Goal: Information Seeking & Learning: Learn about a topic

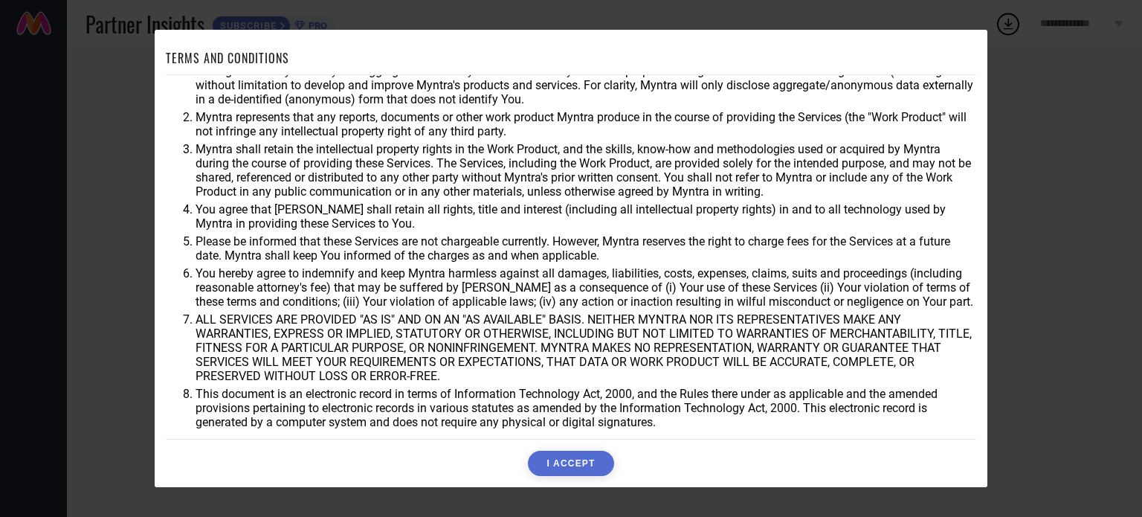
scroll to position [43, 0]
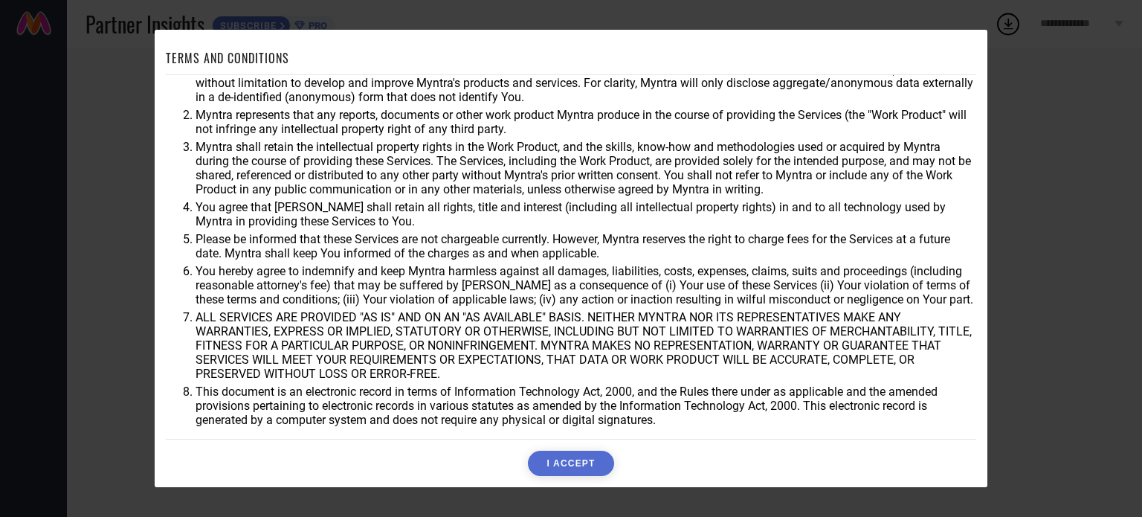
click at [591, 460] on button "I ACCEPT" at bounding box center [570, 463] width 85 height 25
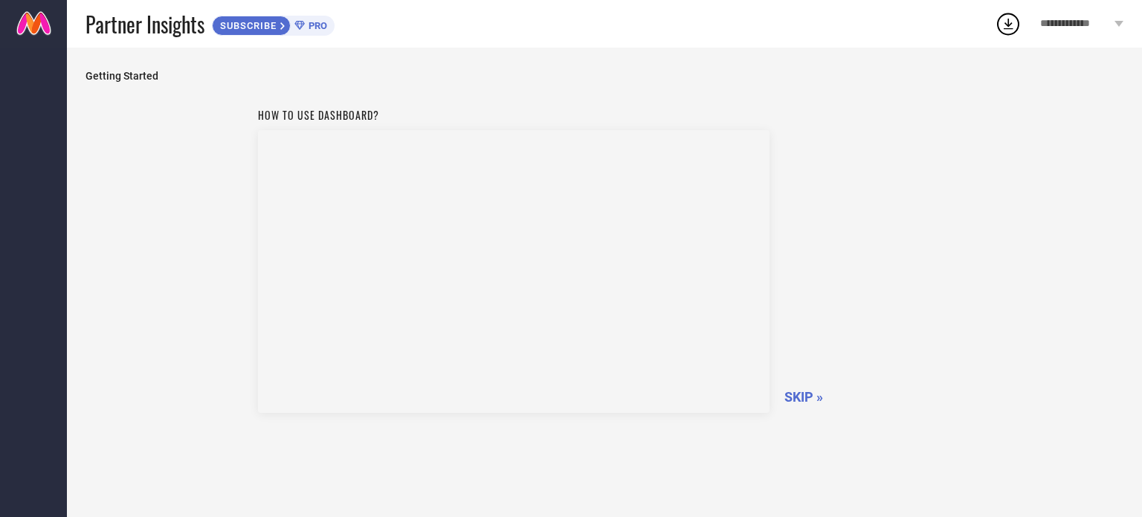
click at [800, 393] on span "SKIP »" at bounding box center [803, 397] width 39 height 16
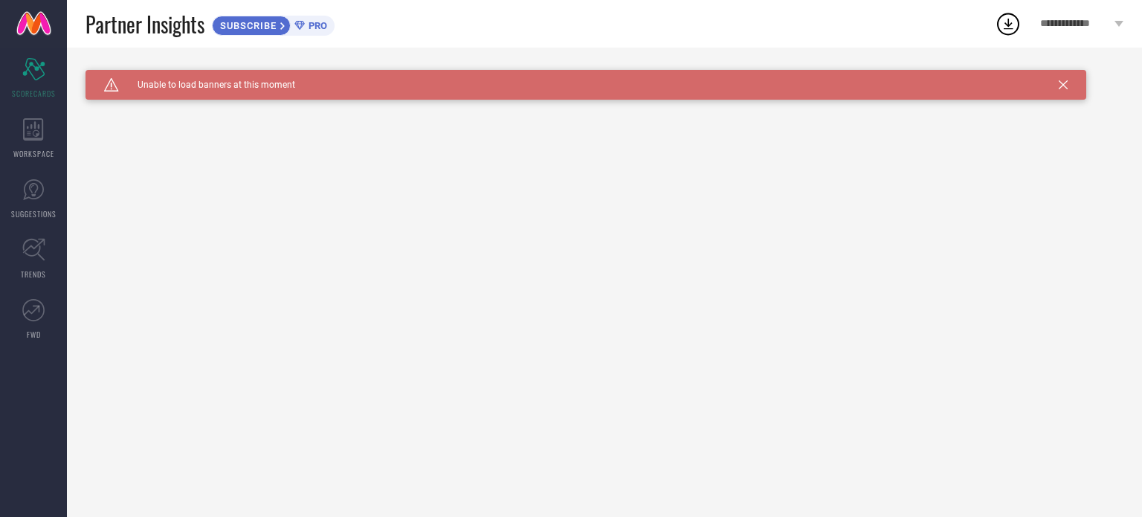
click at [307, 29] on span "PRO" at bounding box center [316, 25] width 22 height 11
click at [30, 113] on div "WORKSPACE" at bounding box center [33, 138] width 67 height 59
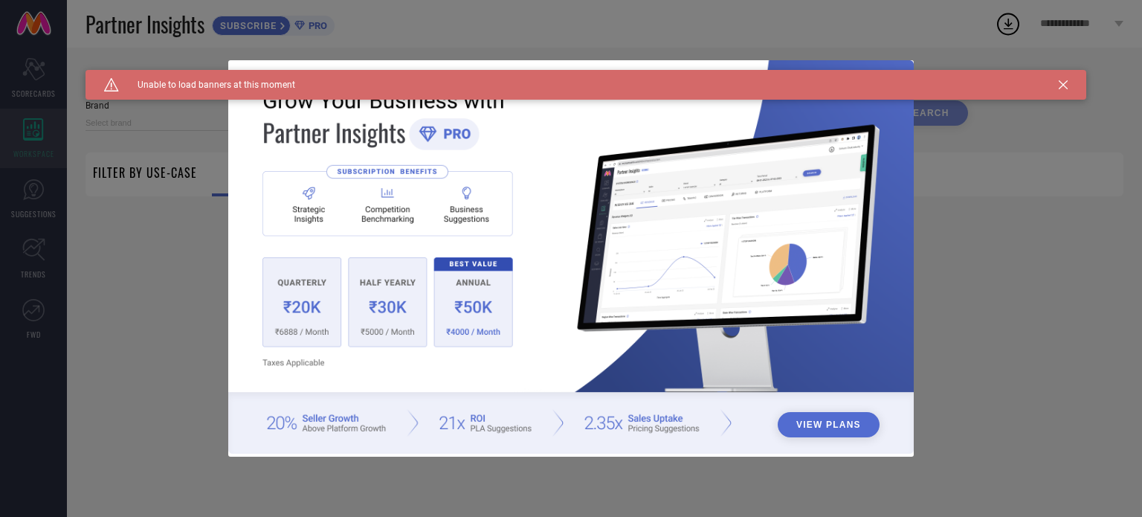
type input "1 STOP FASHION"
type input "All"
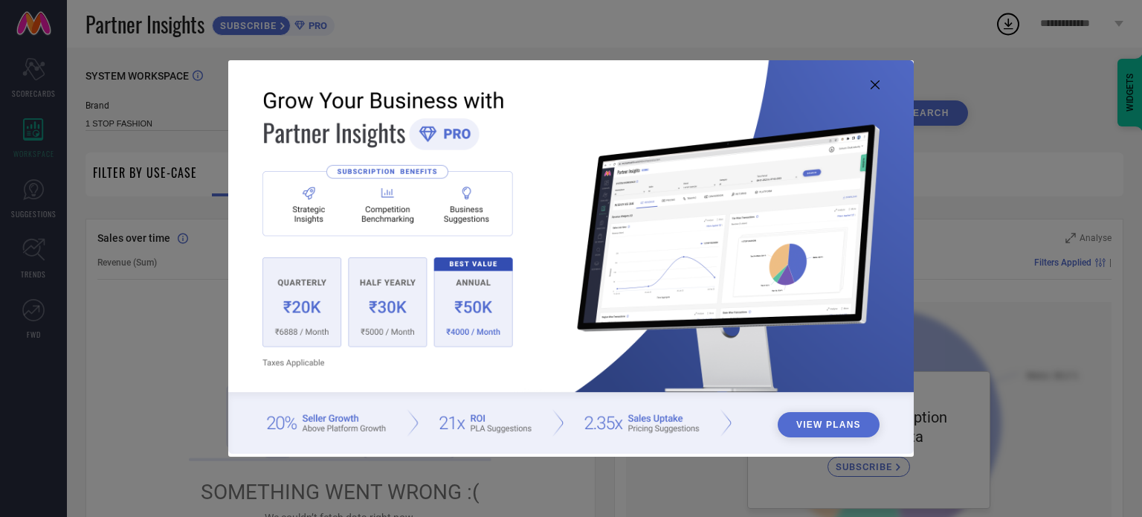
click at [28, 174] on div "View Plans" at bounding box center [571, 258] width 1142 height 517
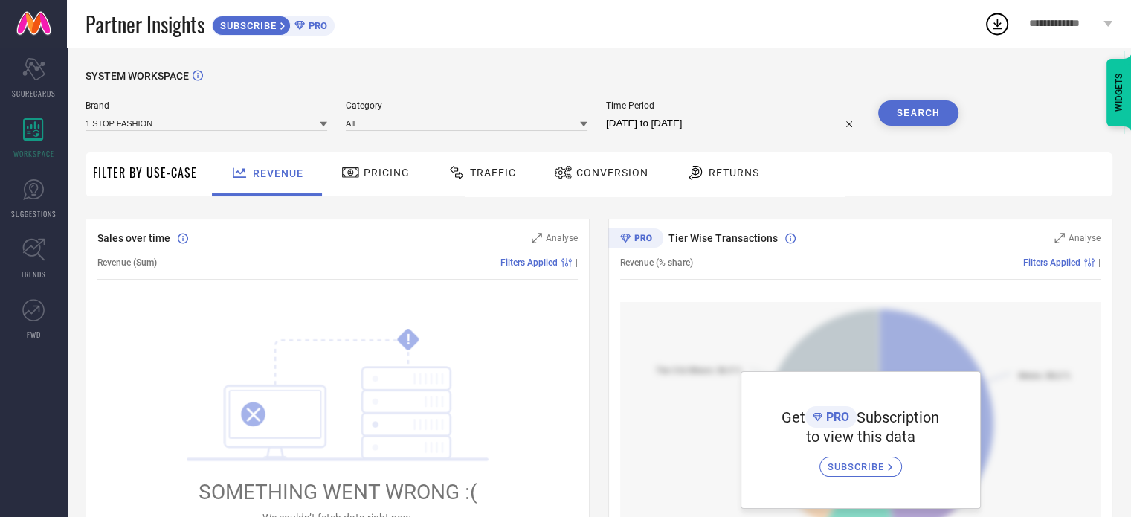
click at [393, 174] on span "Pricing" at bounding box center [387, 173] width 46 height 12
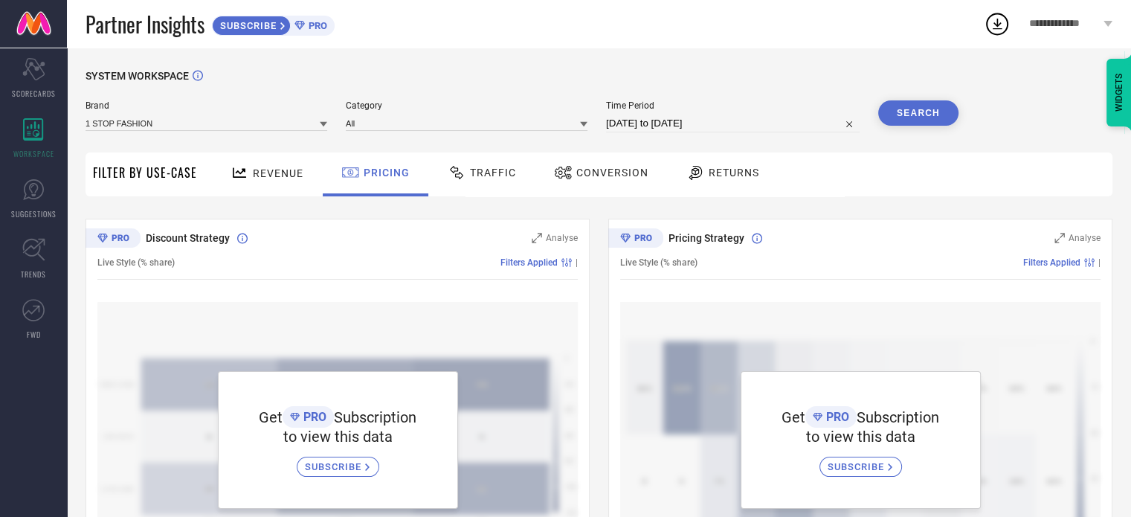
click at [464, 178] on div at bounding box center [459, 173] width 22 height 18
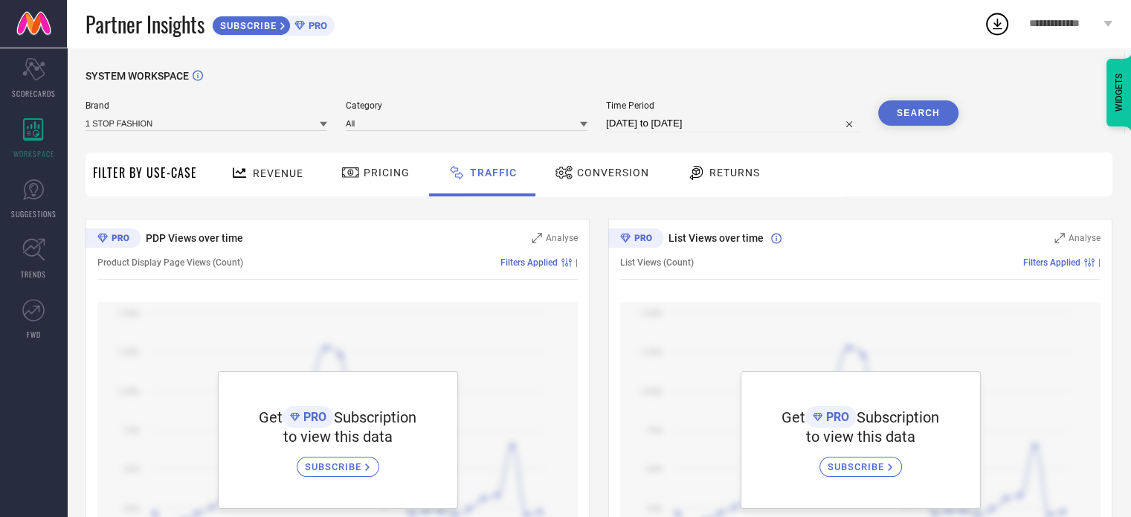
click at [540, 175] on div "Conversion" at bounding box center [602, 174] width 132 height 44
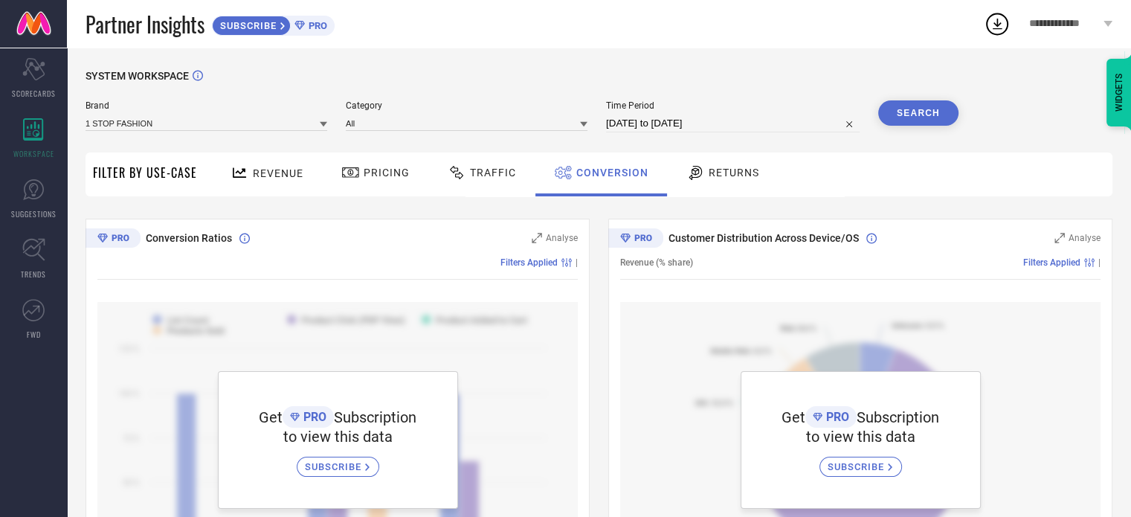
click at [689, 177] on icon at bounding box center [695, 173] width 13 height 14
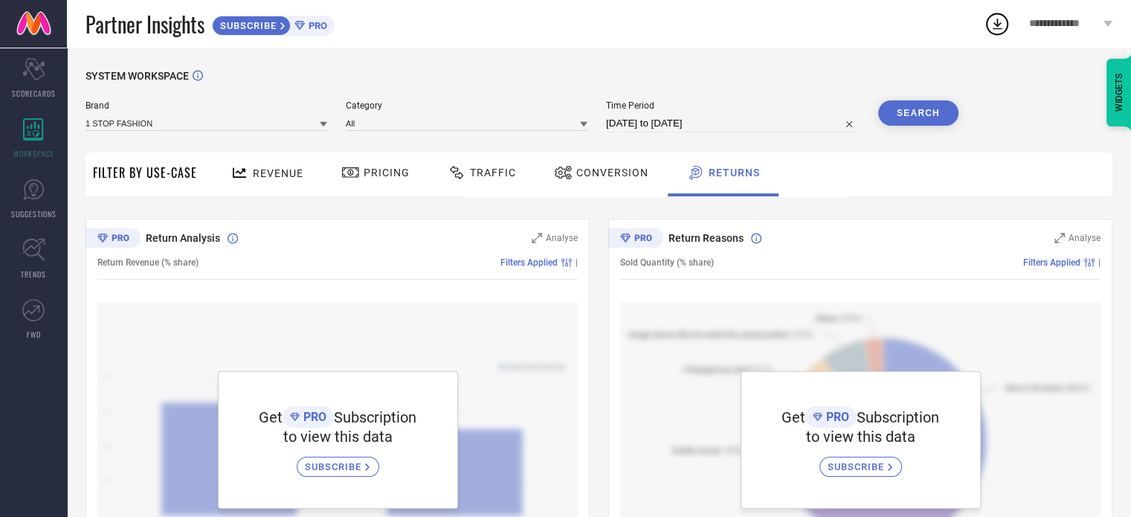
click at [325, 124] on icon at bounding box center [323, 124] width 7 height 5
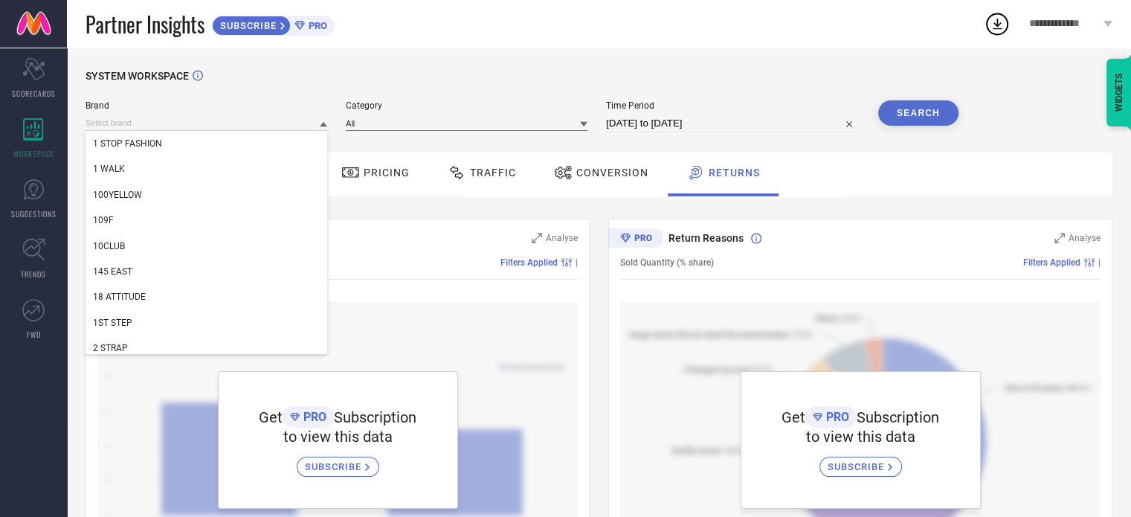
click at [375, 119] on input at bounding box center [467, 123] width 242 height 16
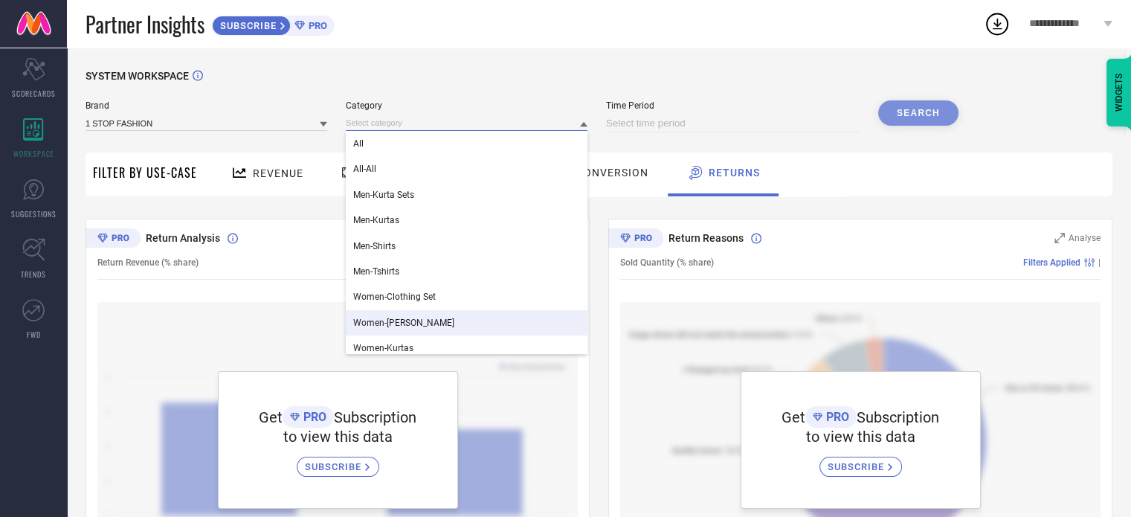
scroll to position [452, 0]
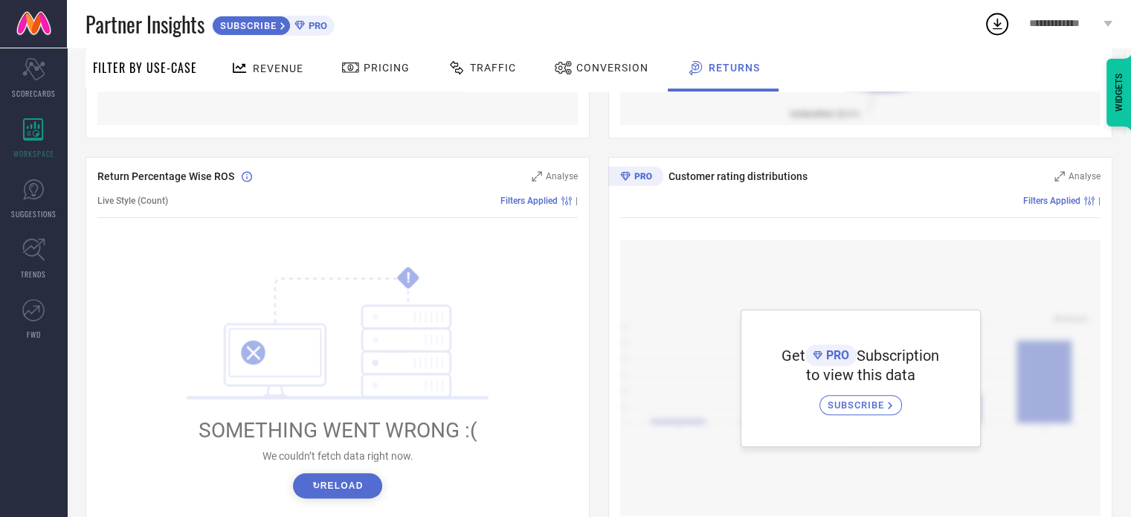
click at [619, 68] on span "Conversion" at bounding box center [612, 68] width 72 height 12
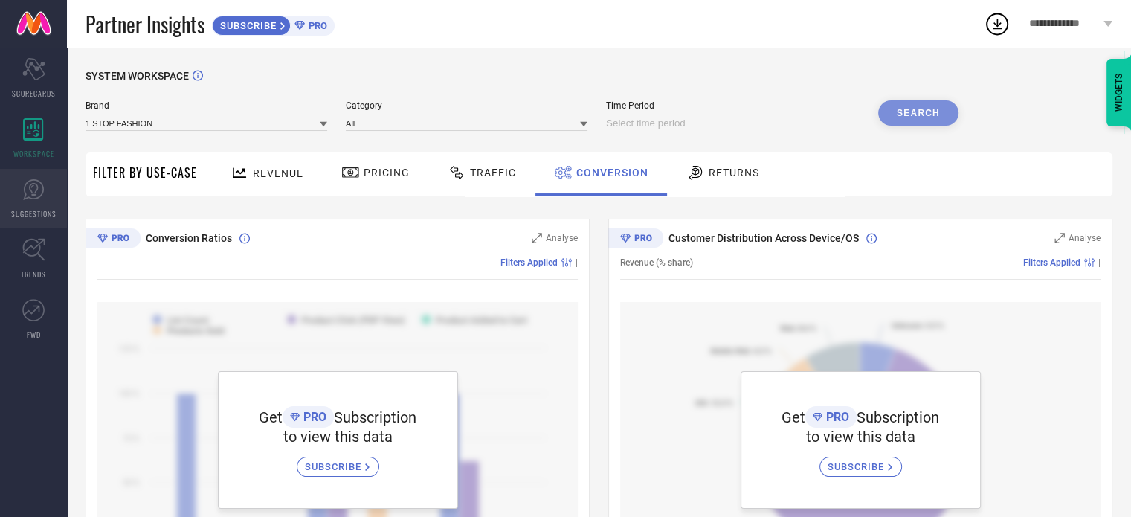
click at [29, 209] on span "SUGGESTIONS" at bounding box center [33, 213] width 45 height 11
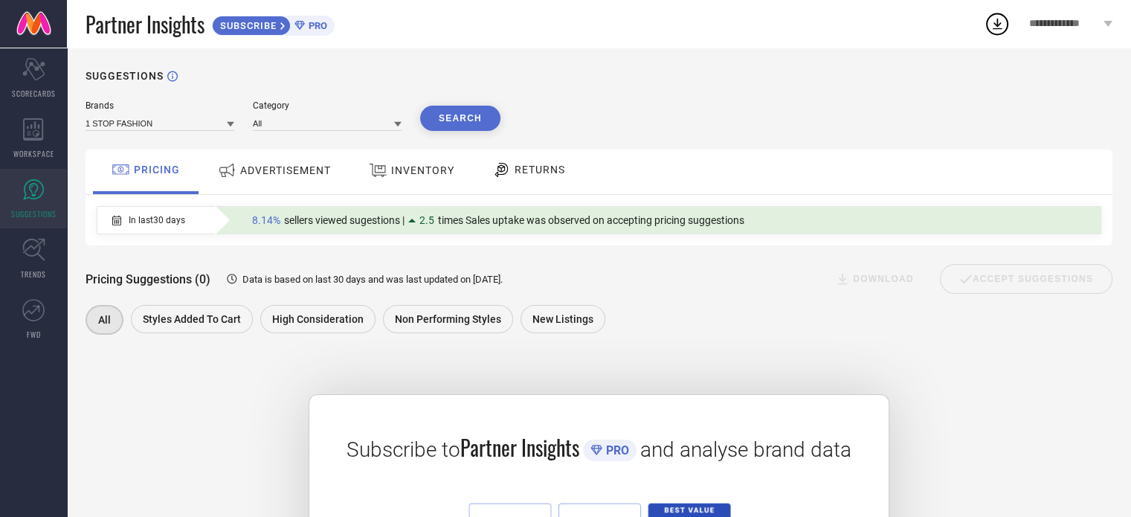
click at [269, 178] on div "ADVERTISEMENT" at bounding box center [274, 170] width 120 height 27
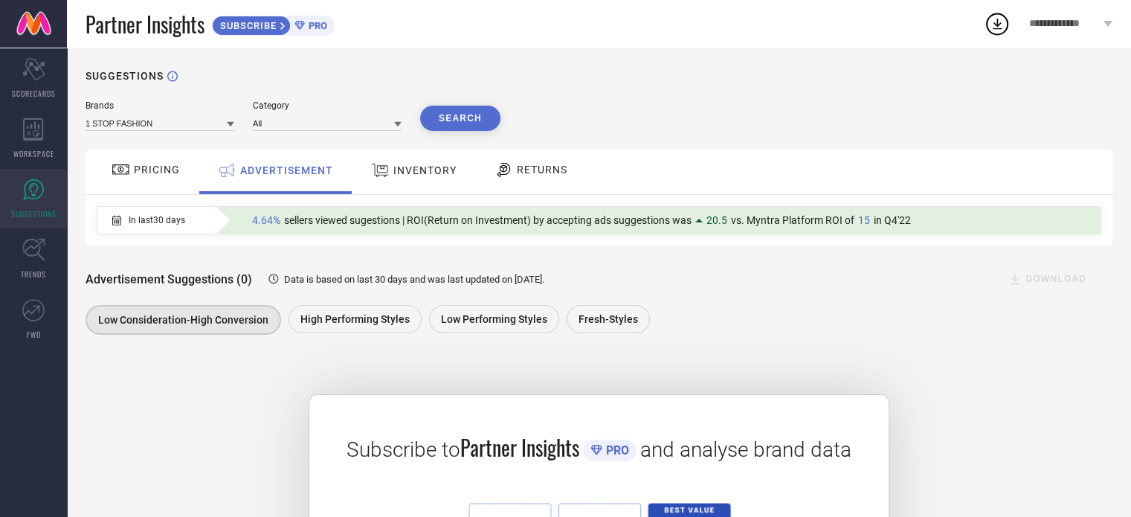
click at [407, 172] on span "INVENTORY" at bounding box center [424, 170] width 63 height 12
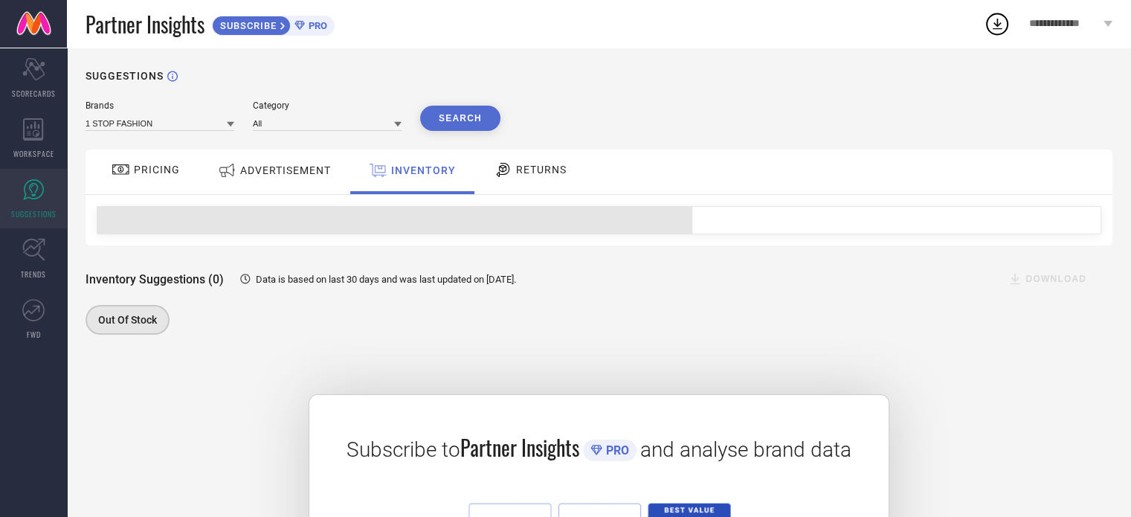
click at [523, 168] on span "RETURNS" at bounding box center [541, 170] width 51 height 12
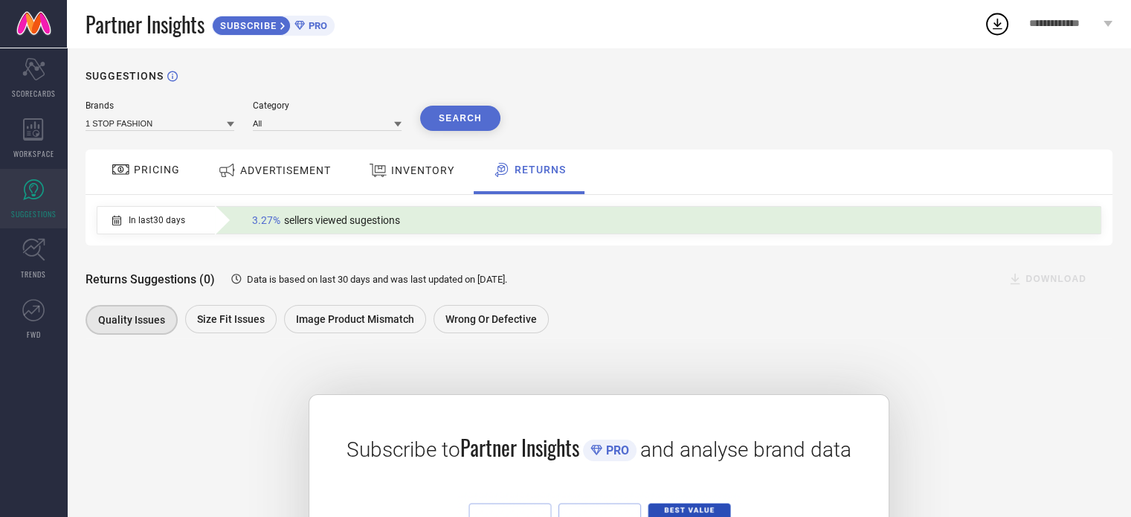
scroll to position [216, 0]
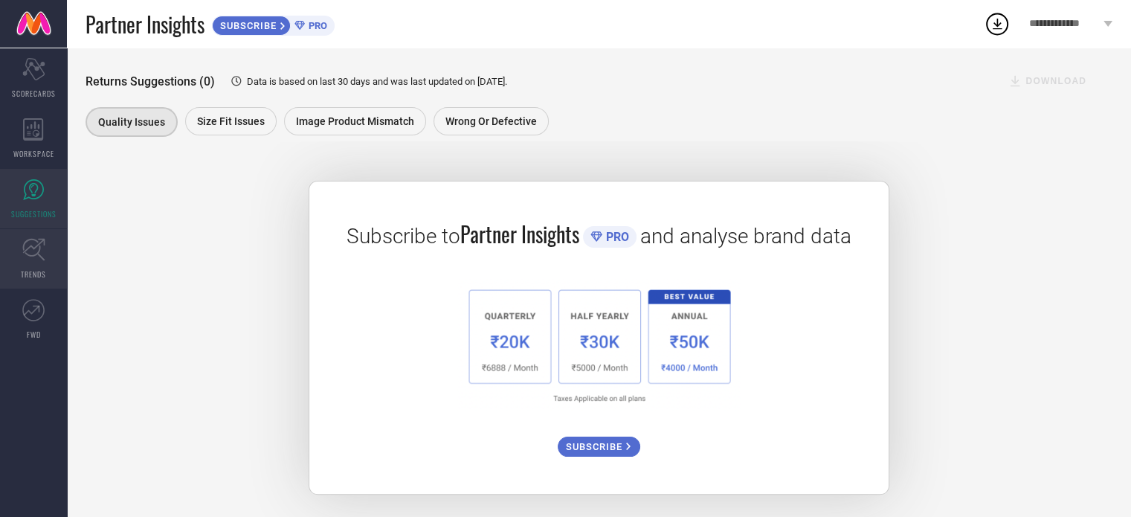
click at [33, 247] on icon at bounding box center [33, 250] width 22 height 22
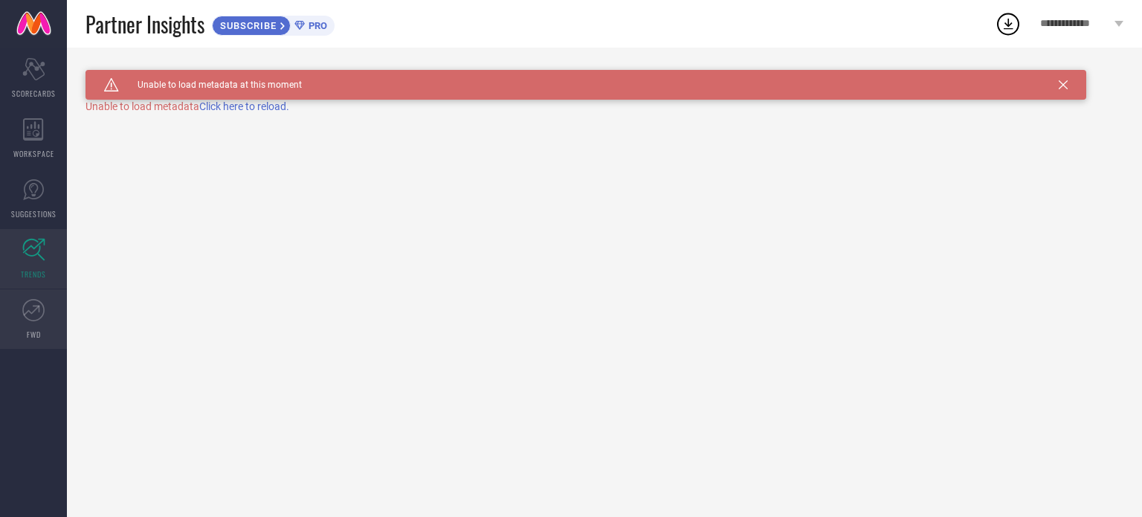
click at [27, 332] on span "FWD" at bounding box center [34, 334] width 14 height 11
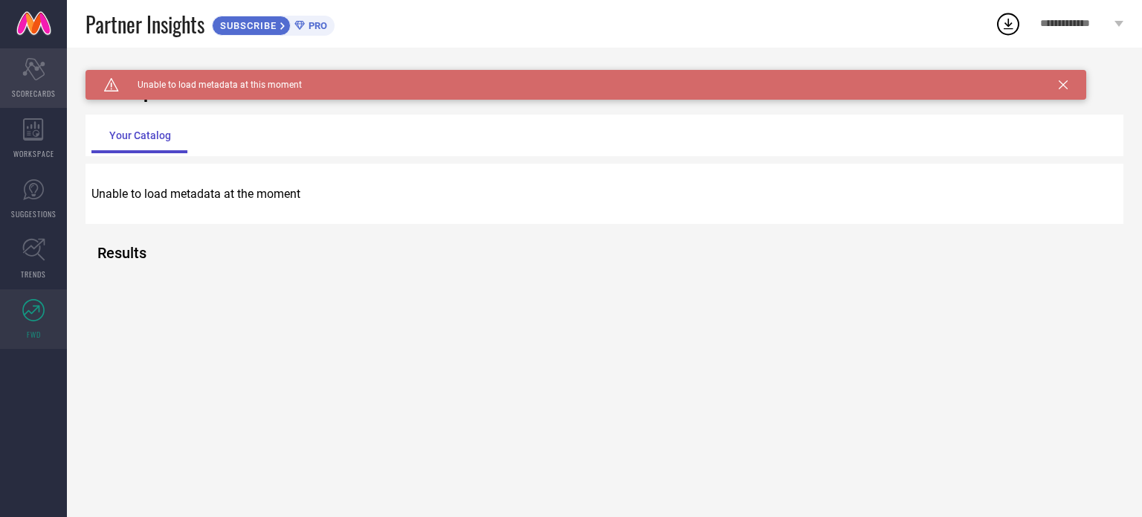
click at [34, 77] on icon "Scorecard" at bounding box center [33, 69] width 23 height 22
